Goal: Complete application form

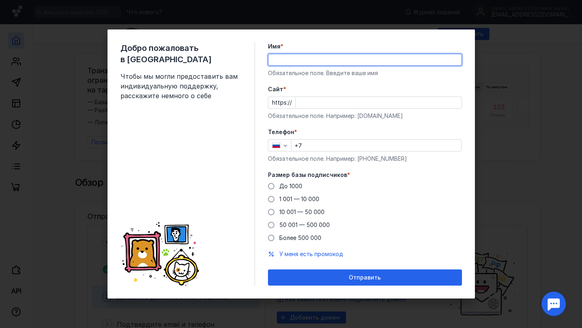
click at [348, 58] on input "Имя *" at bounding box center [364, 59] width 193 height 11
type input "[PERSON_NAME]"
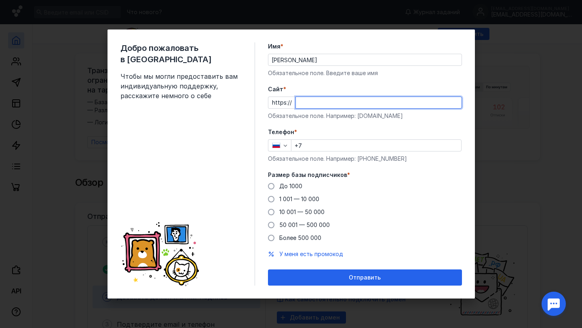
click at [322, 104] on input "Cайт *" at bounding box center [379, 102] width 166 height 11
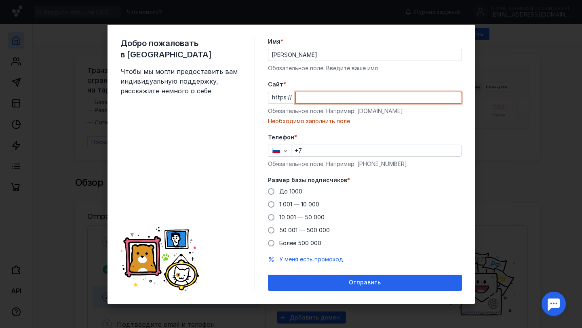
paste input "[DOMAIN_NAME][URL]"
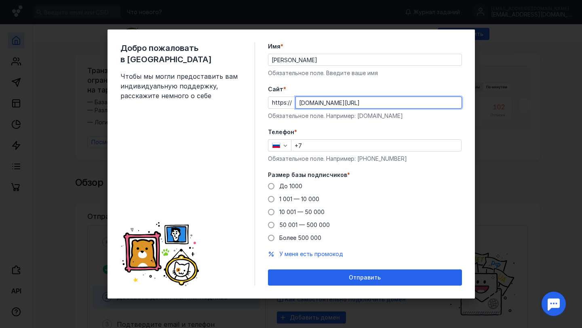
drag, startPoint x: 313, startPoint y: 103, endPoint x: 284, endPoint y: 101, distance: 28.7
click at [284, 101] on div "https:// [DOMAIN_NAME][URL]" at bounding box center [365, 103] width 194 height 12
type input "[DOMAIN_NAME][URL]"
click at [313, 147] on input "+7" at bounding box center [376, 145] width 170 height 11
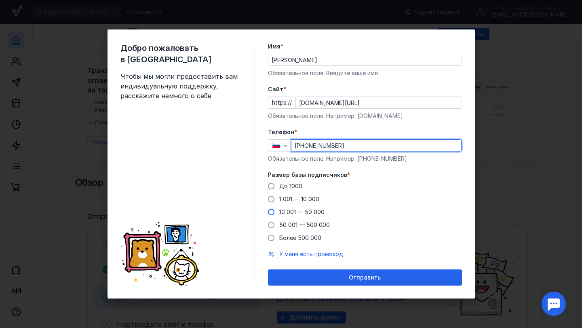
type input "[PHONE_NUMBER]"
click at [274, 212] on span at bounding box center [271, 212] width 6 height 6
click at [0, 0] on input "10 001 — 50 000" at bounding box center [0, 0] width 0 height 0
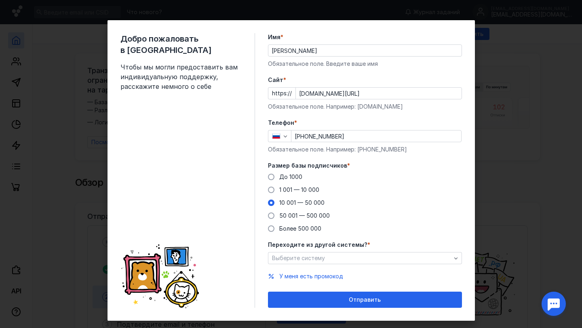
scroll to position [13, 0]
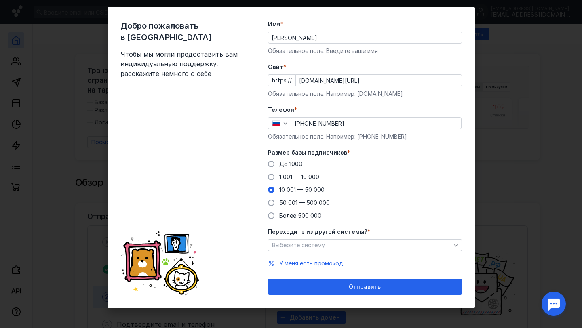
click at [331, 78] on input "[DOMAIN_NAME][URL]" at bounding box center [379, 80] width 166 height 11
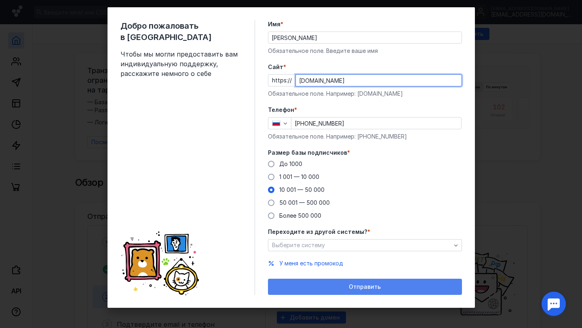
type input "[DOMAIN_NAME]"
click at [322, 288] on div "Отправить" at bounding box center [365, 287] width 186 height 7
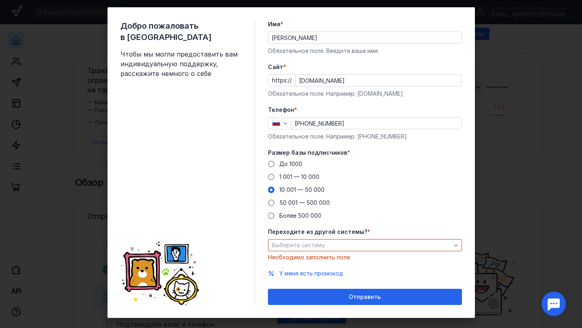
scroll to position [23, 0]
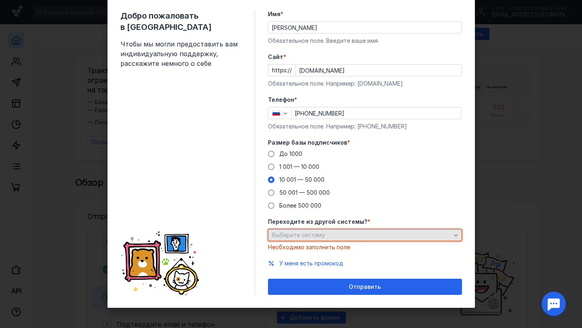
click at [321, 238] on span "Выберите систему" at bounding box center [298, 235] width 53 height 7
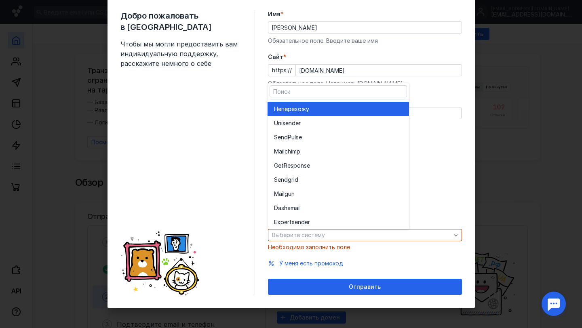
click at [307, 106] on span "перехожу" at bounding box center [295, 109] width 28 height 8
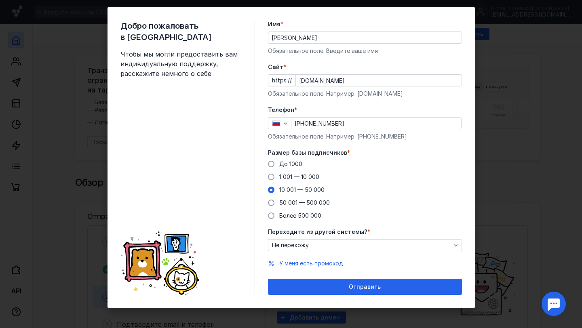
scroll to position [13, 0]
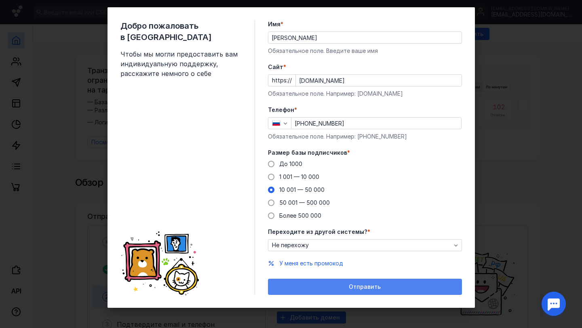
click at [333, 286] on div "Отправить" at bounding box center [365, 287] width 186 height 7
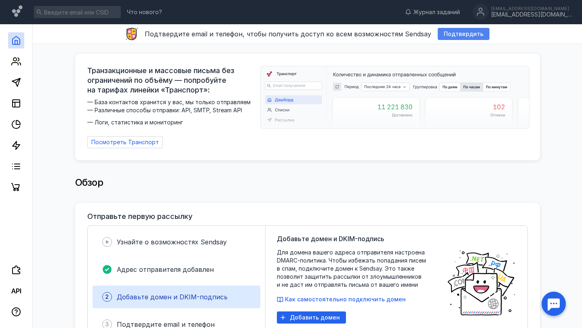
click at [447, 37] on span "Подтвердить" at bounding box center [464, 34] width 40 height 7
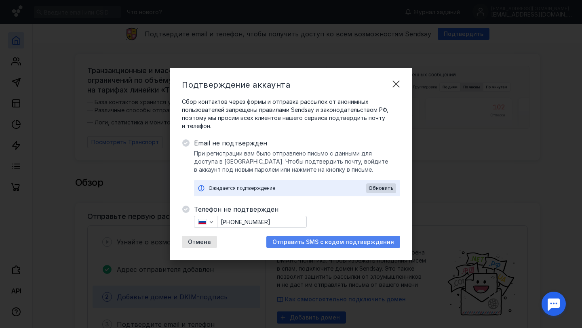
click at [316, 244] on span "Отправить SMS с кодом подтверждения" at bounding box center [333, 242] width 122 height 7
